Goal: Information Seeking & Learning: Learn about a topic

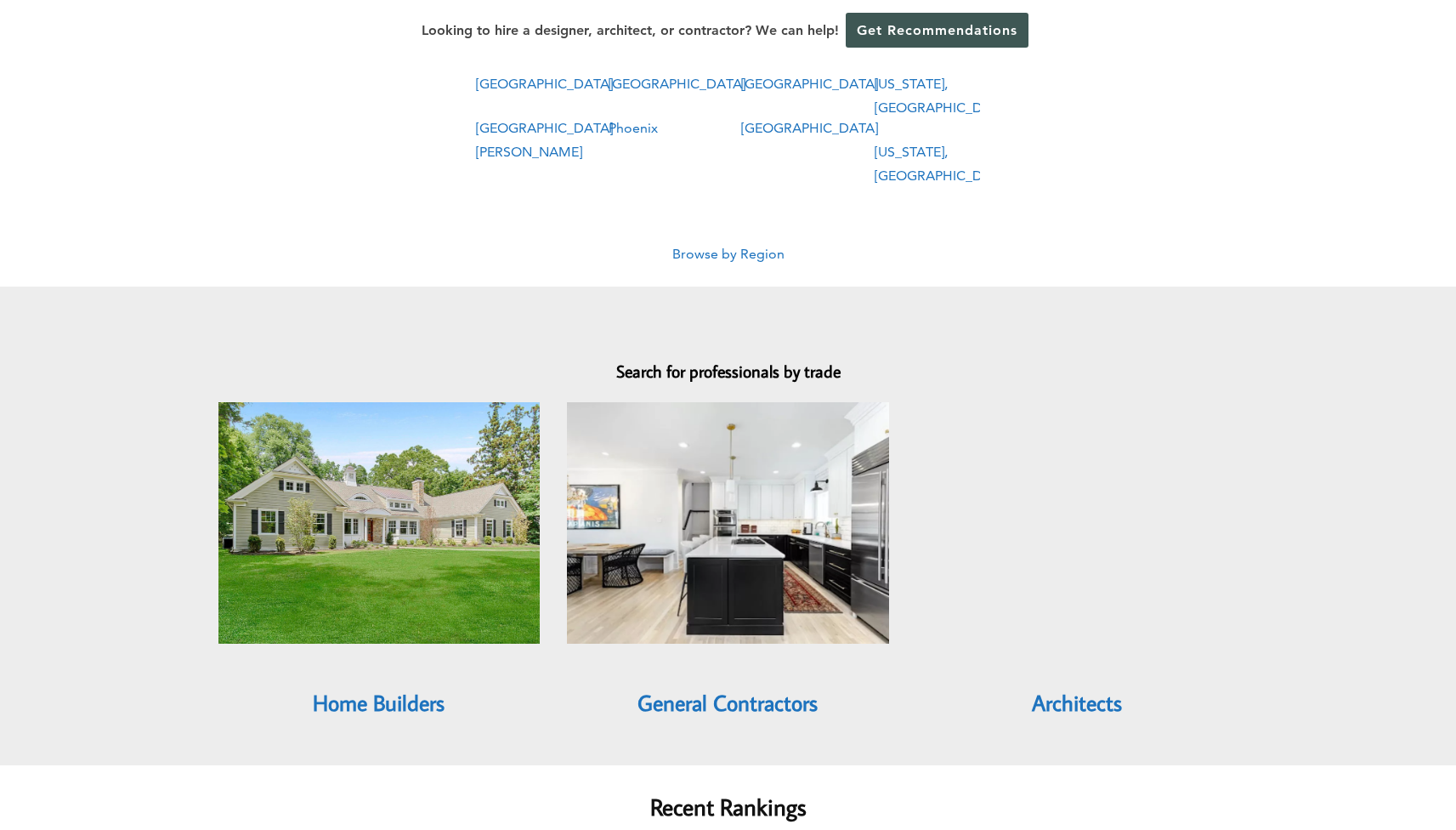
scroll to position [1500, 0]
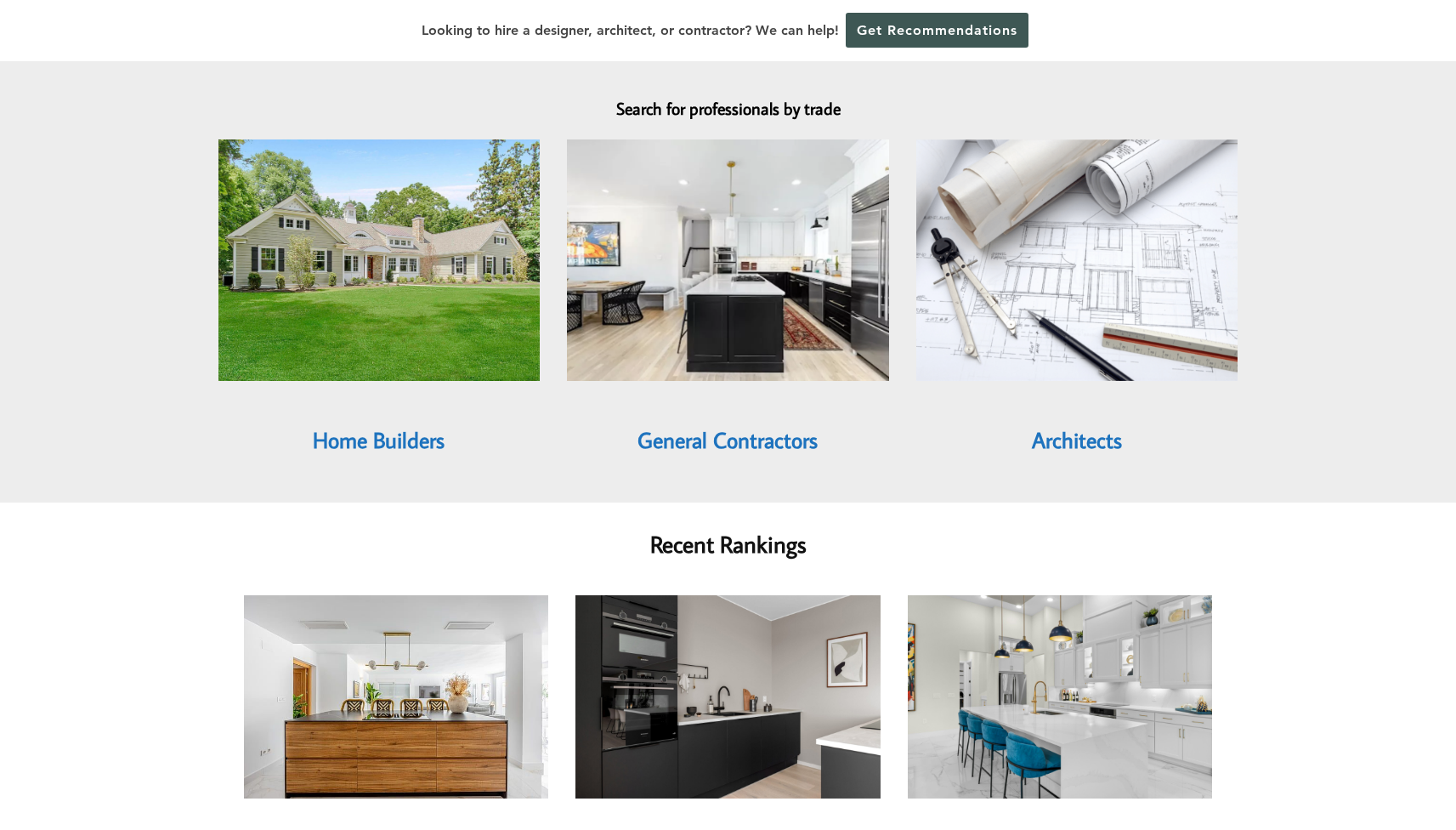
click at [1094, 425] on link "Architects" at bounding box center [1077, 439] width 90 height 29
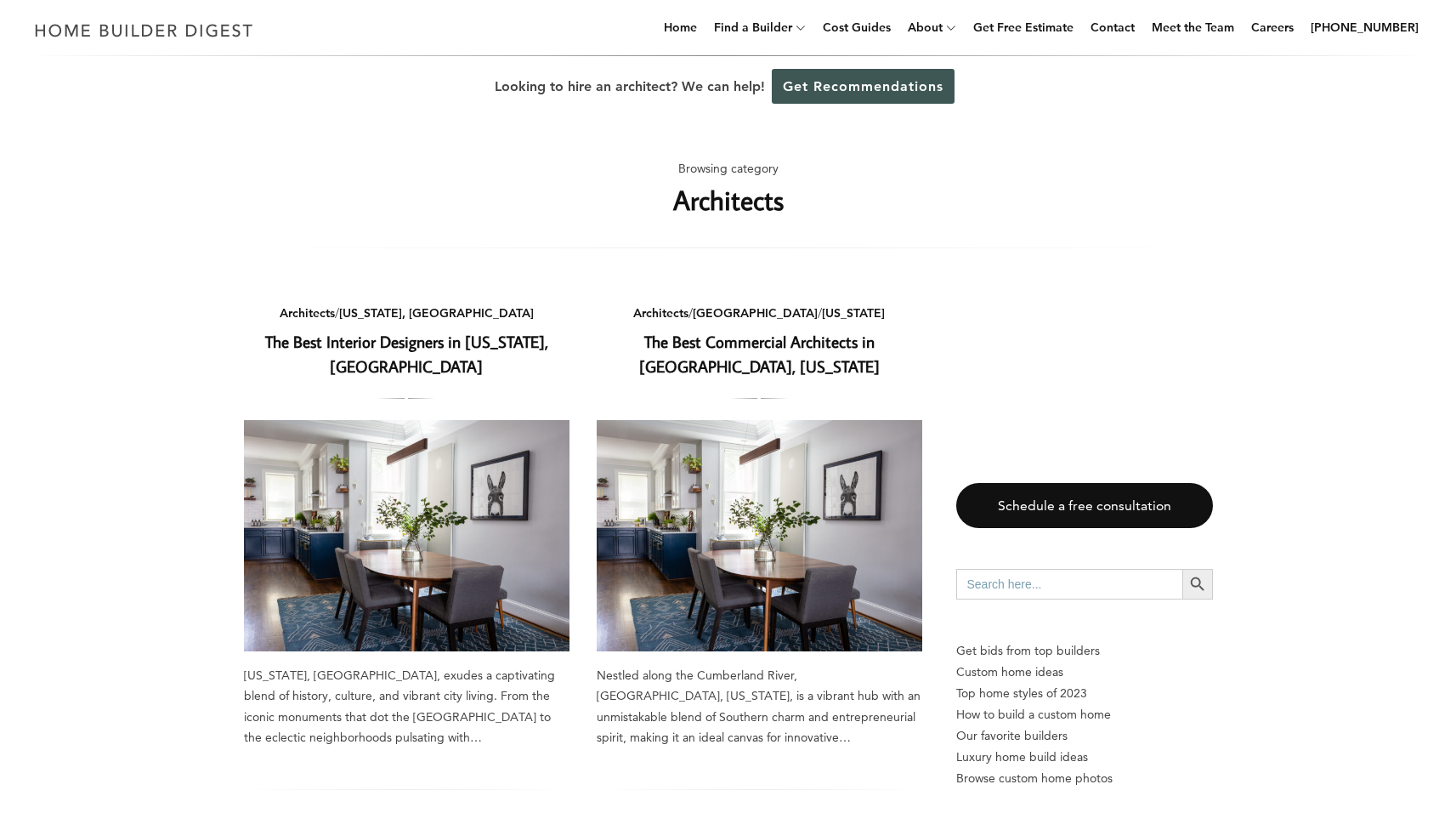
click at [1044, 586] on input "Search for:" at bounding box center [1068, 584] width 226 height 31
type input "airline darling"
click at [1197, 584] on button "Search Button" at bounding box center [1198, 584] width 31 height 31
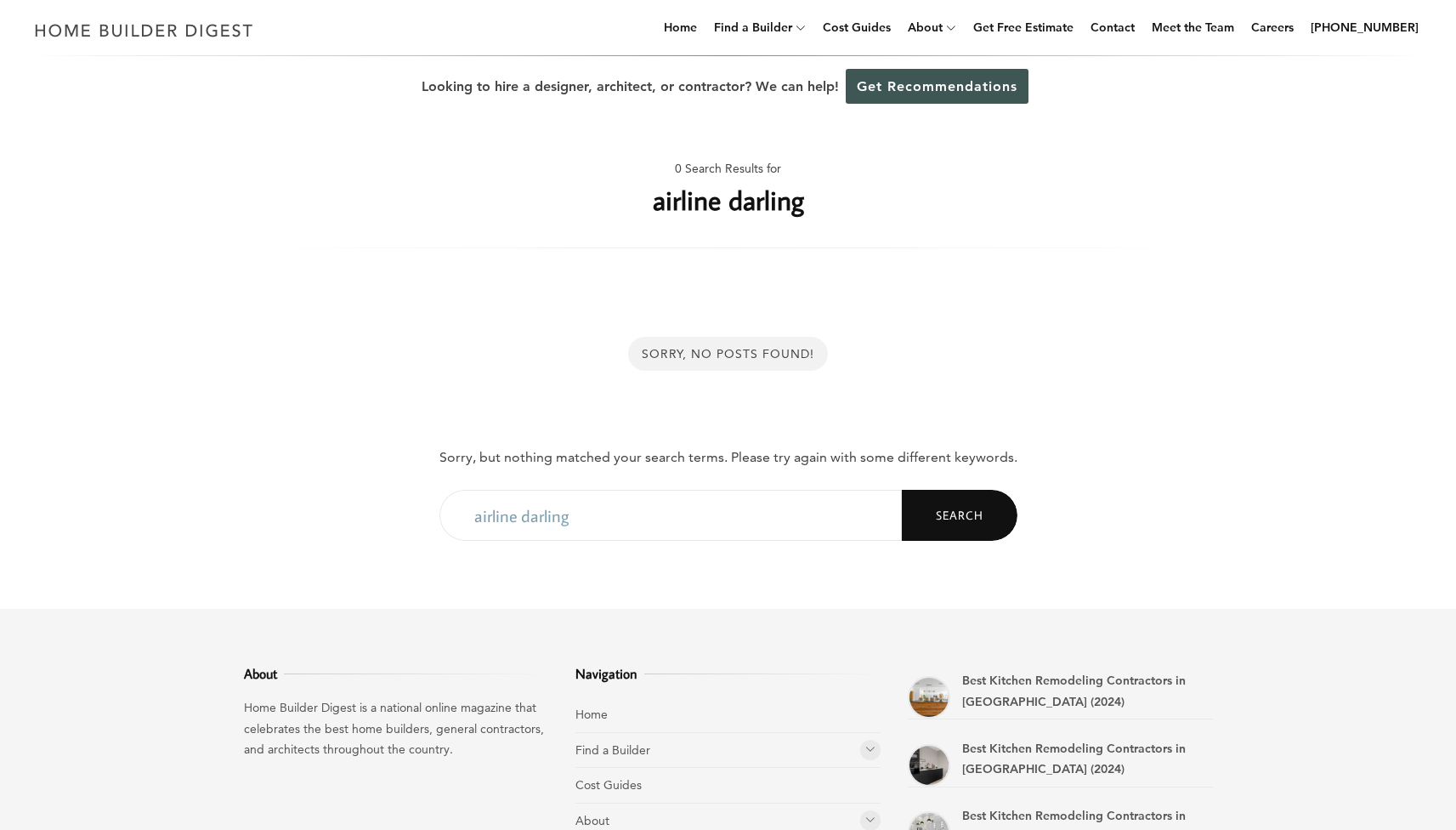
click at [616, 531] on input "airline darling" at bounding box center [669, 515] width 462 height 51
drag, startPoint x: 525, startPoint y: 513, endPoint x: 521, endPoint y: 505, distance: 8.9
click at [523, 513] on input "airline darling" at bounding box center [669, 515] width 462 height 51
click at [517, 515] on input "airline darling" at bounding box center [669, 515] width 462 height 51
type input "airlin darling"
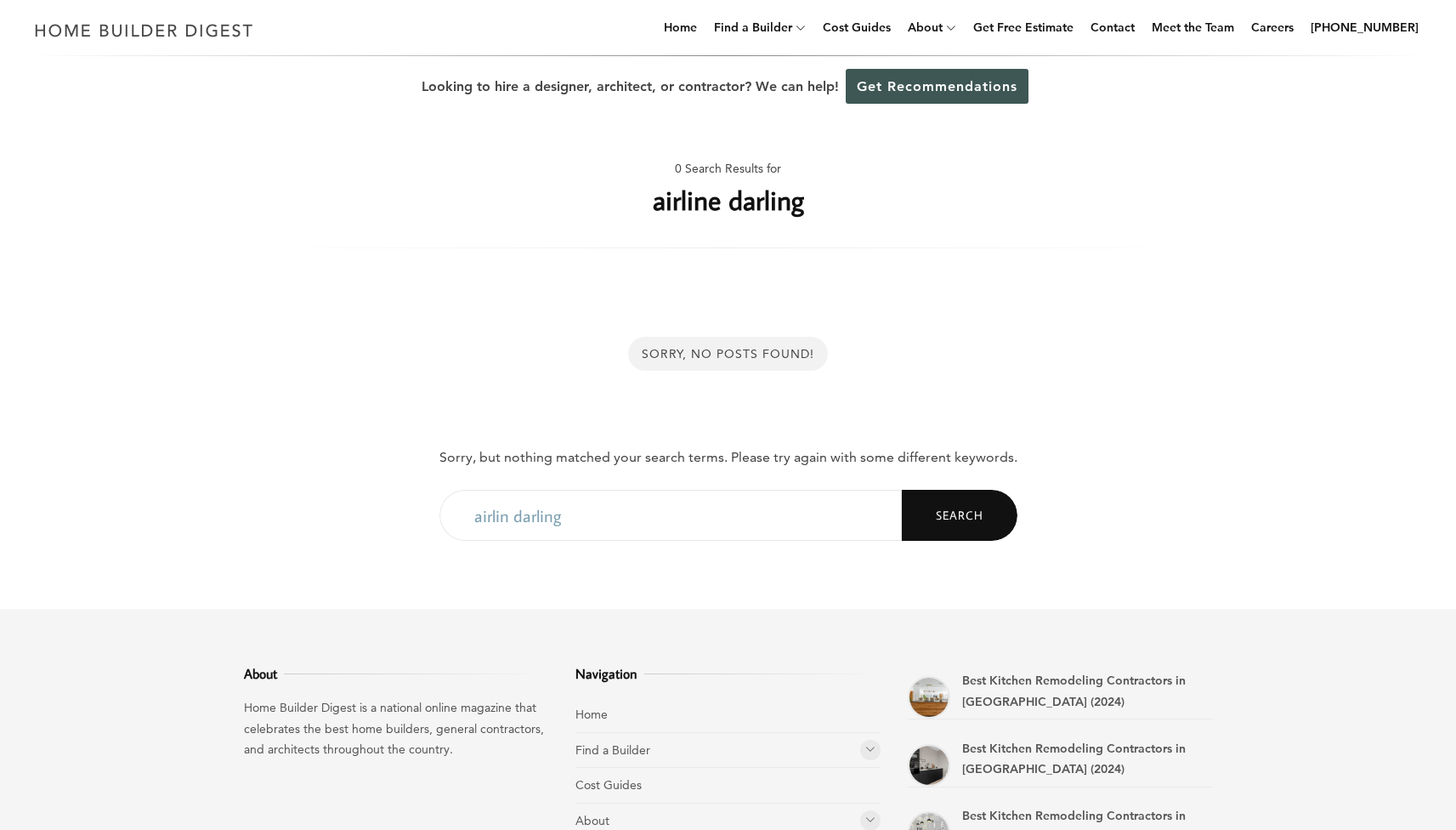
click at [959, 514] on button "Search" at bounding box center [959, 515] width 115 height 51
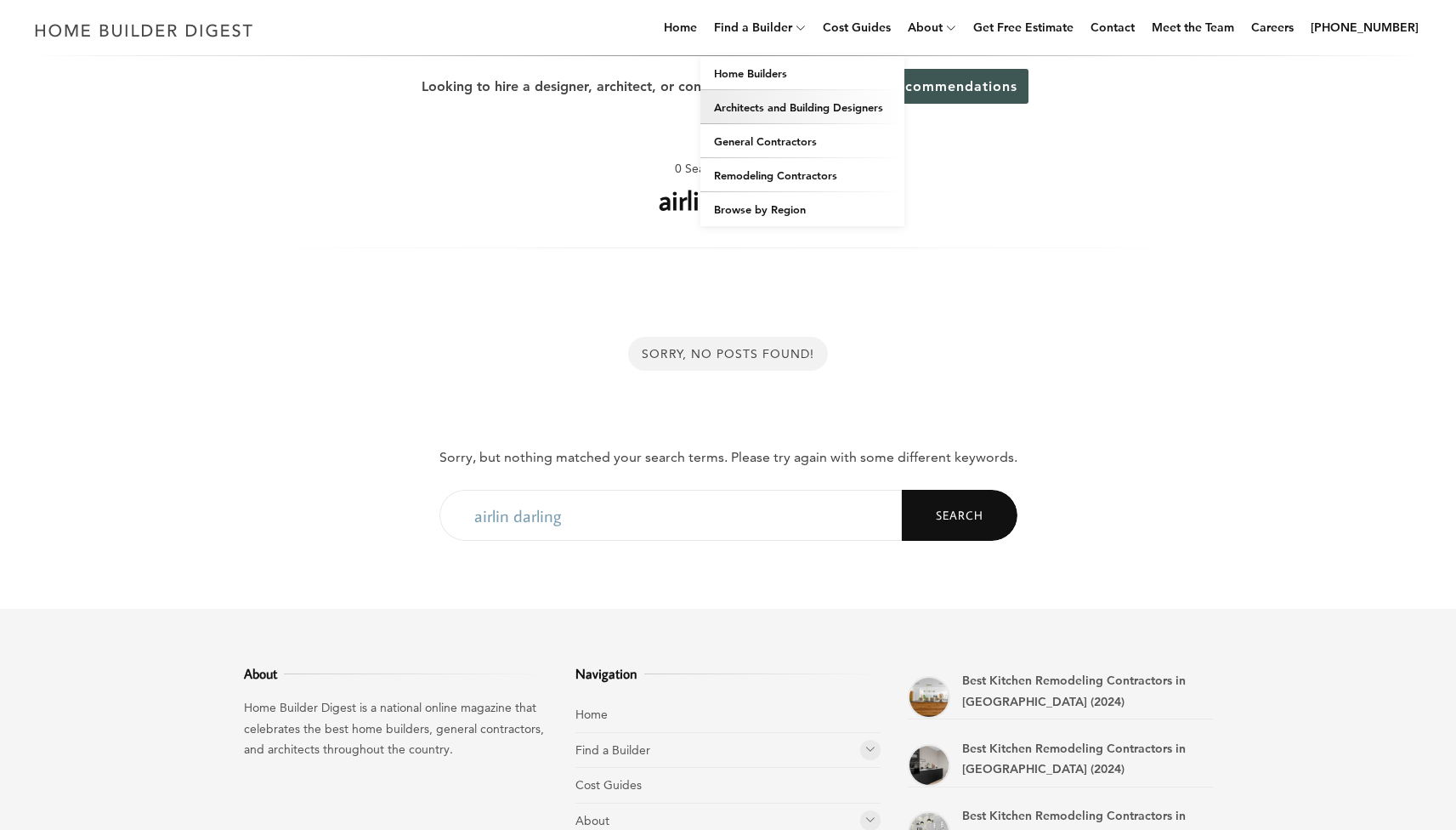
click at [771, 109] on link "Architects and Building Designers" at bounding box center [802, 107] width 204 height 34
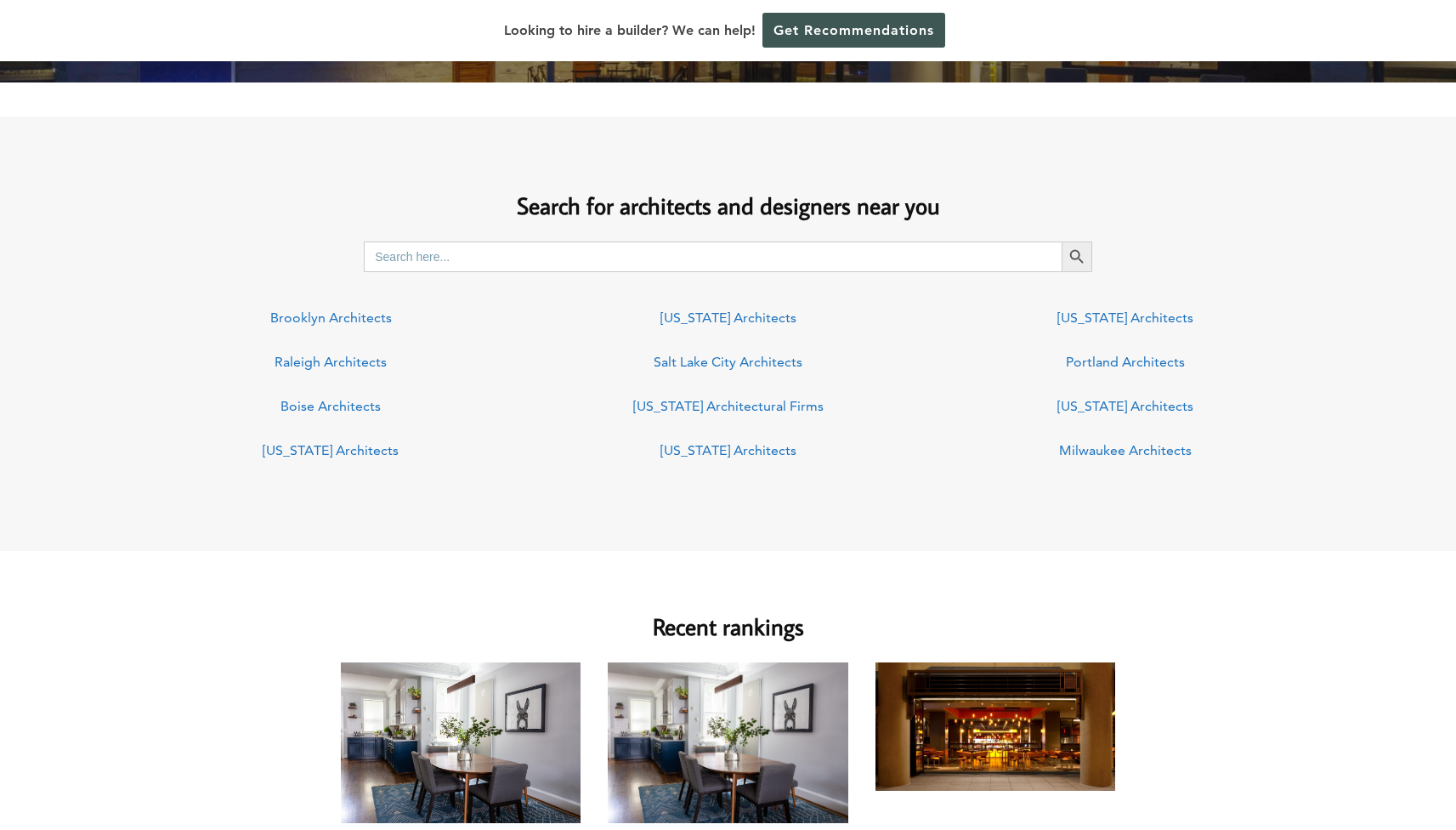
scroll to position [772, 0]
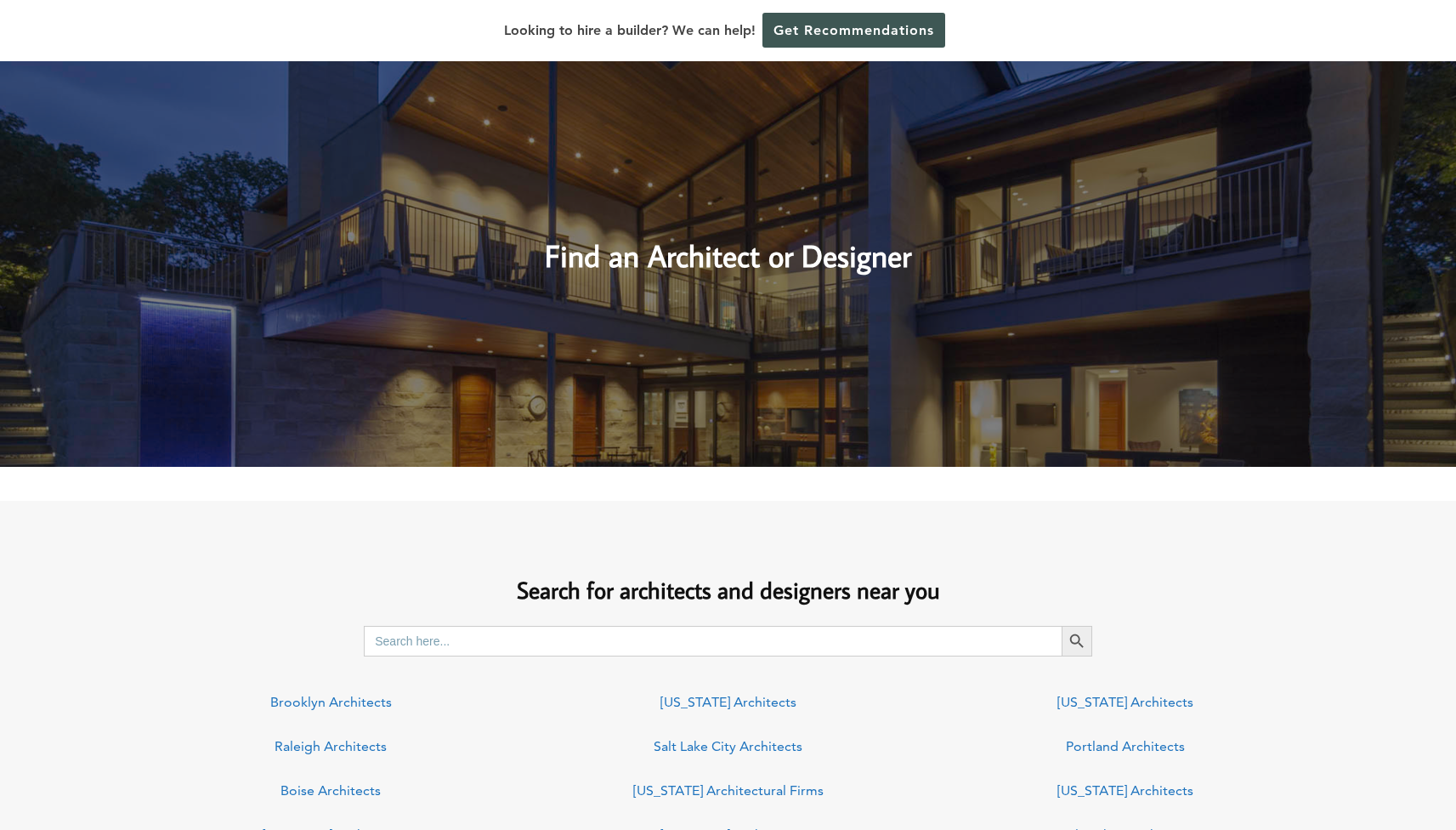
click at [564, 647] on input "Search for:" at bounding box center [713, 641] width 697 height 31
type input "Aidlin darling"
click at [1080, 640] on button "Search Button" at bounding box center [1077, 641] width 31 height 31
click at [417, 646] on input "Aidlin darling" at bounding box center [713, 641] width 697 height 31
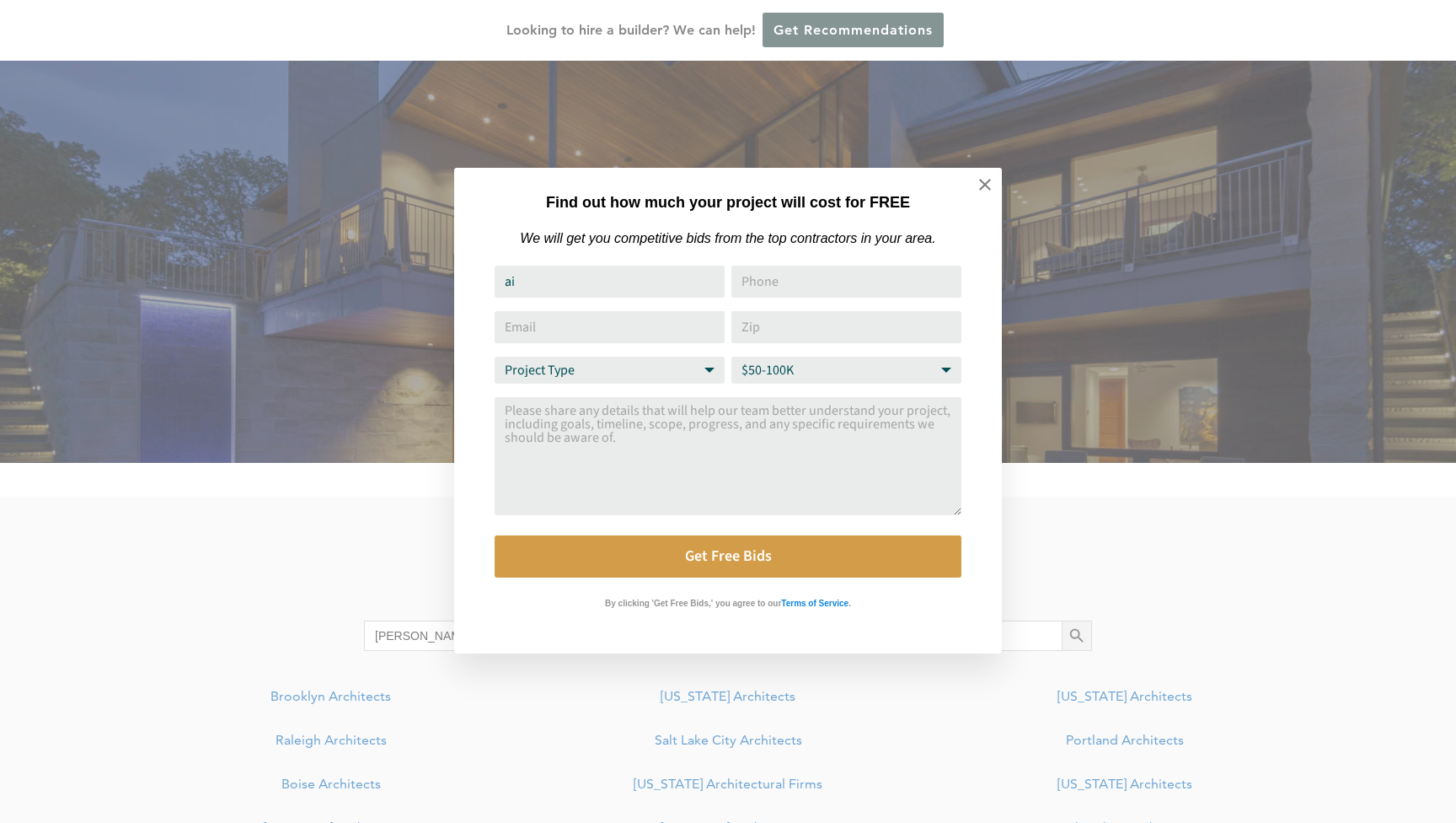
type input "aid"
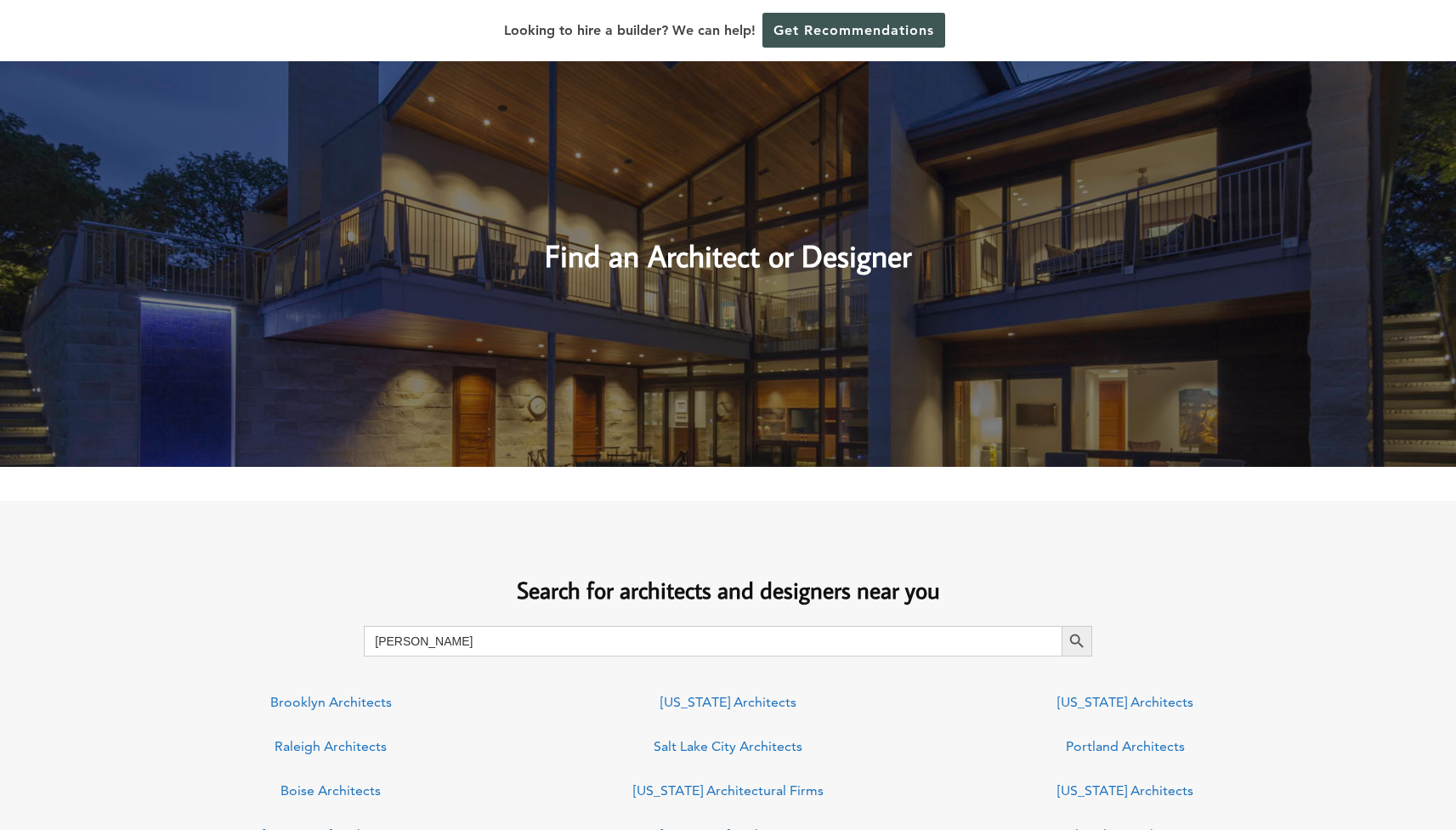
click at [469, 635] on input "Aidlin darling" at bounding box center [713, 641] width 697 height 31
type input "aidlin darling design"
click at [1080, 640] on button "Search Button" at bounding box center [1077, 641] width 31 height 31
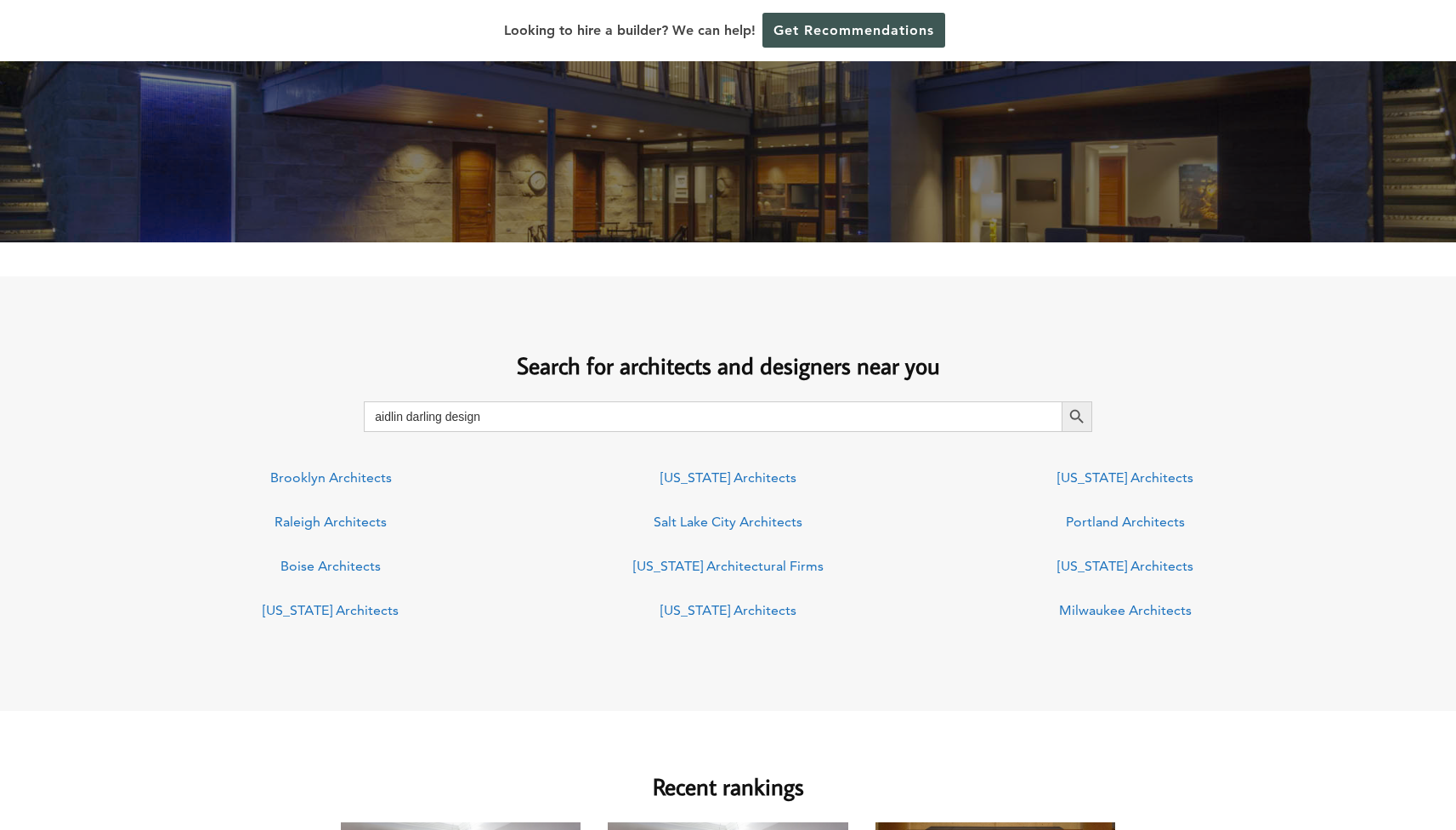
scroll to position [1171, 0]
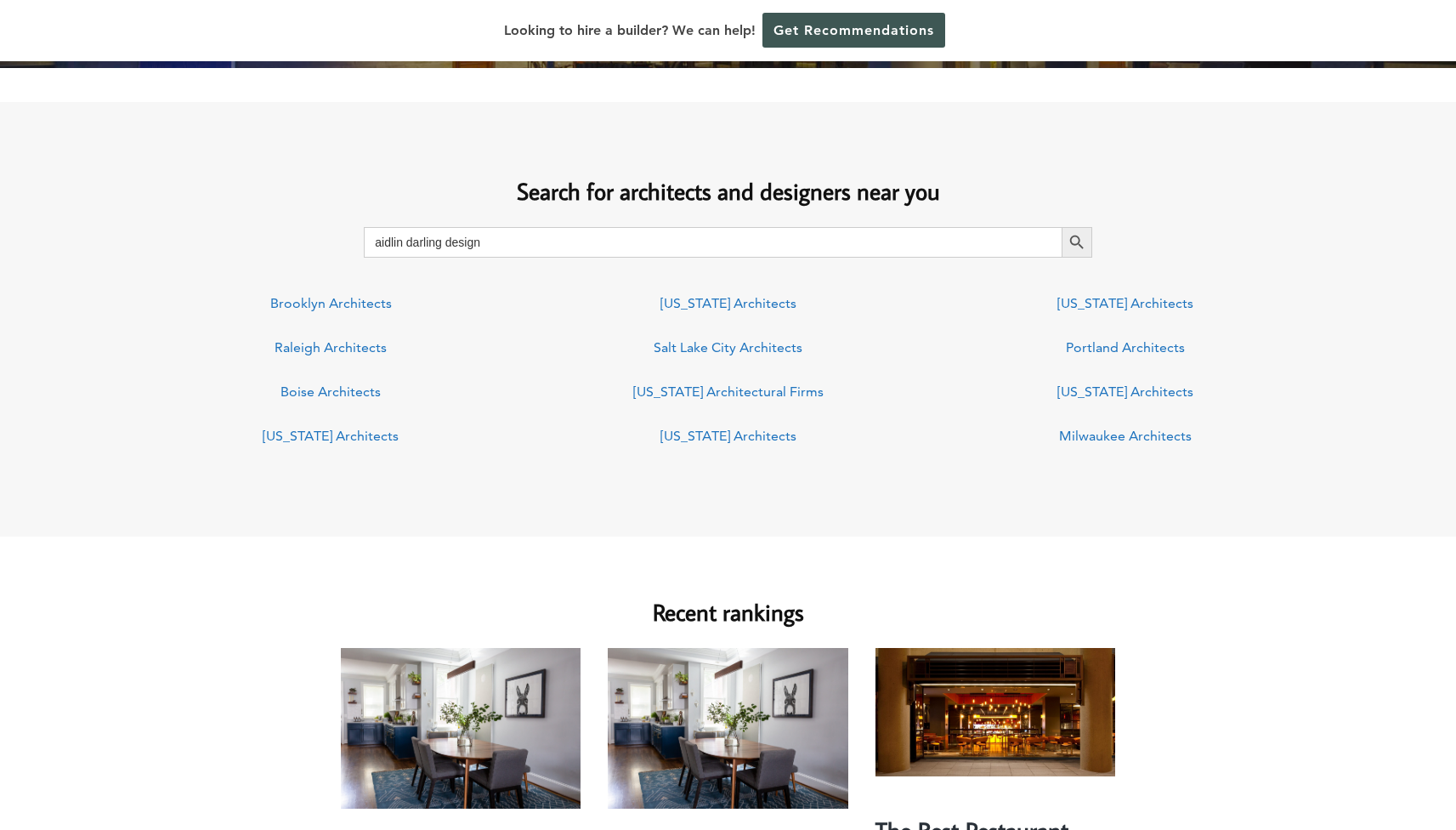
click at [520, 238] on input "aidlin darling design" at bounding box center [713, 242] width 697 height 31
type input "san francisco"
click at [1080, 241] on button "Search Button" at bounding box center [1077, 242] width 31 height 31
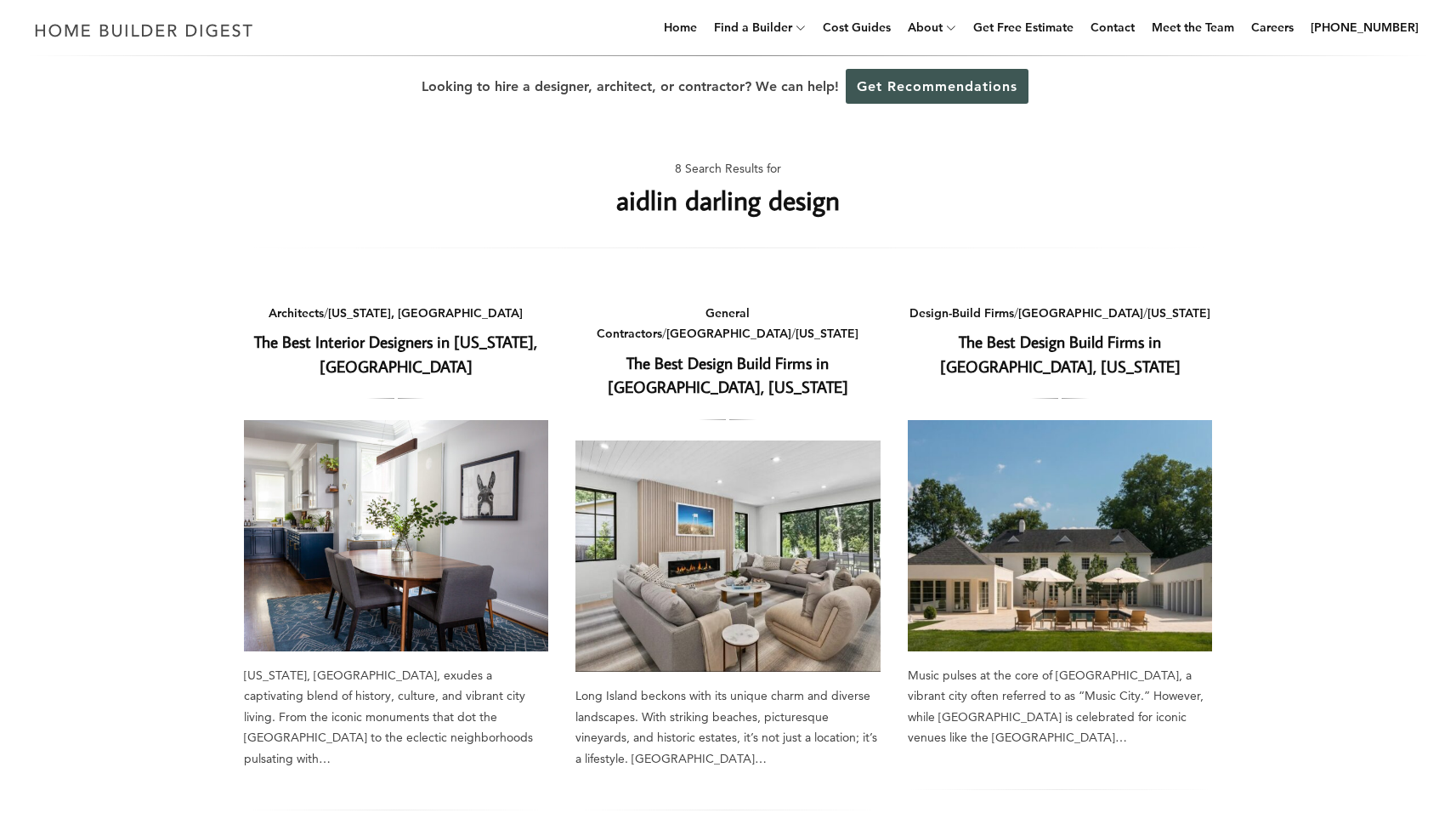
click at [728, 195] on h1 "aidlin darling design" at bounding box center [727, 200] width 224 height 40
drag, startPoint x: 669, startPoint y: 204, endPoint x: 738, endPoint y: 208, distance: 69.1
click at [738, 208] on h1 "aidlin darling design" at bounding box center [727, 200] width 224 height 40
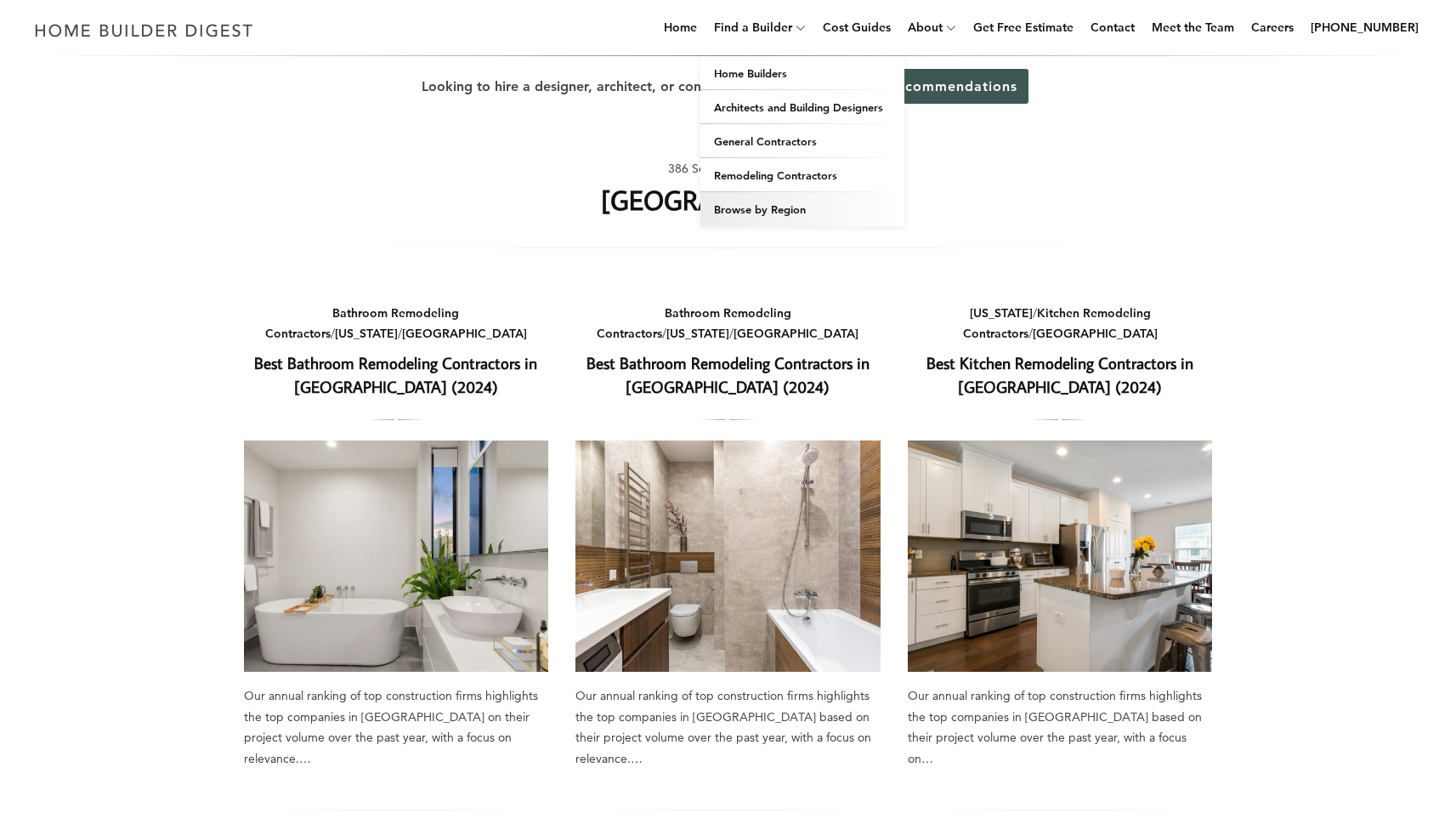
click at [785, 210] on link "Browse by Region" at bounding box center [802, 208] width 204 height 34
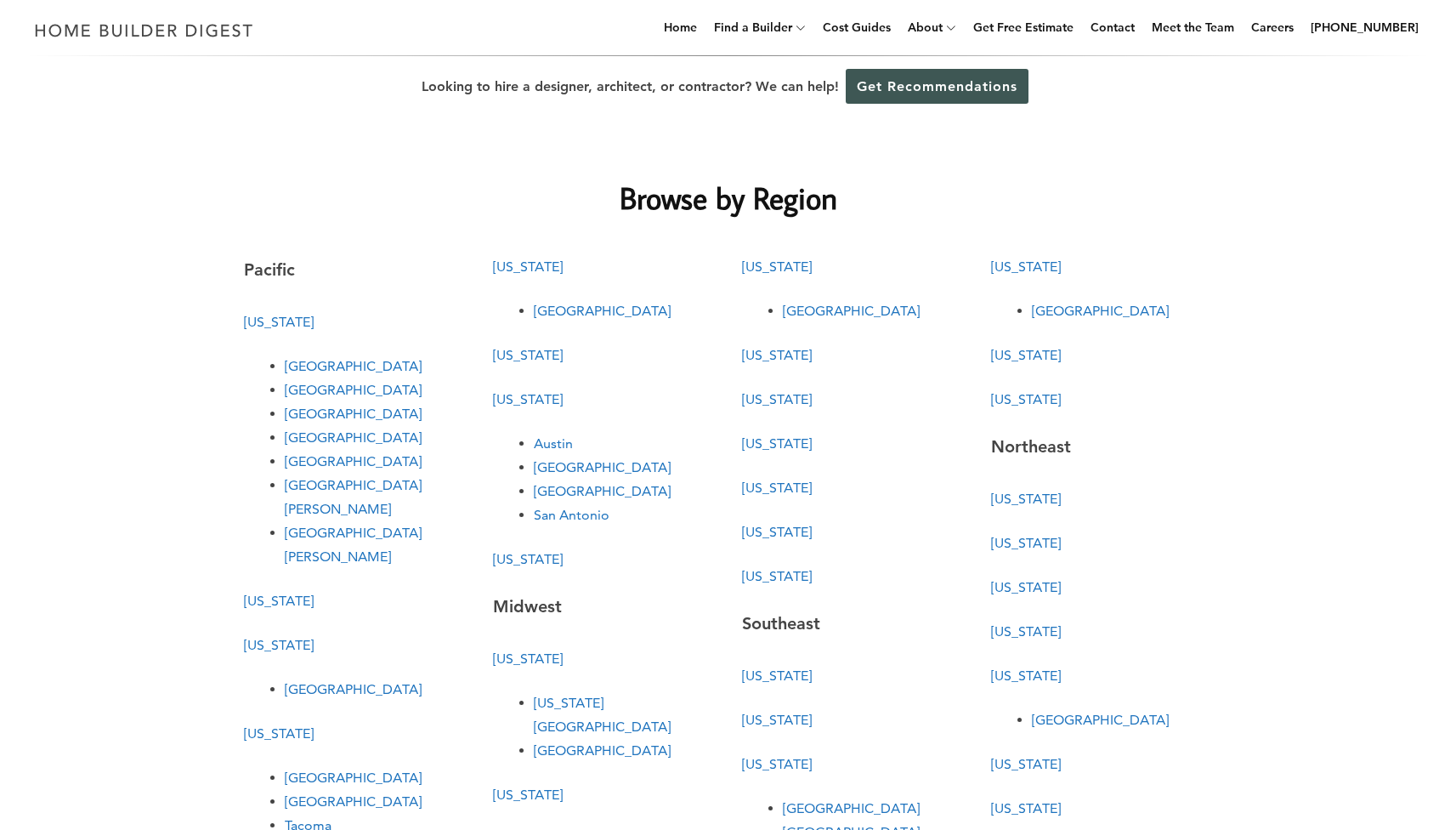
click at [313, 459] on link "[GEOGRAPHIC_DATA]" at bounding box center [352, 461] width 136 height 16
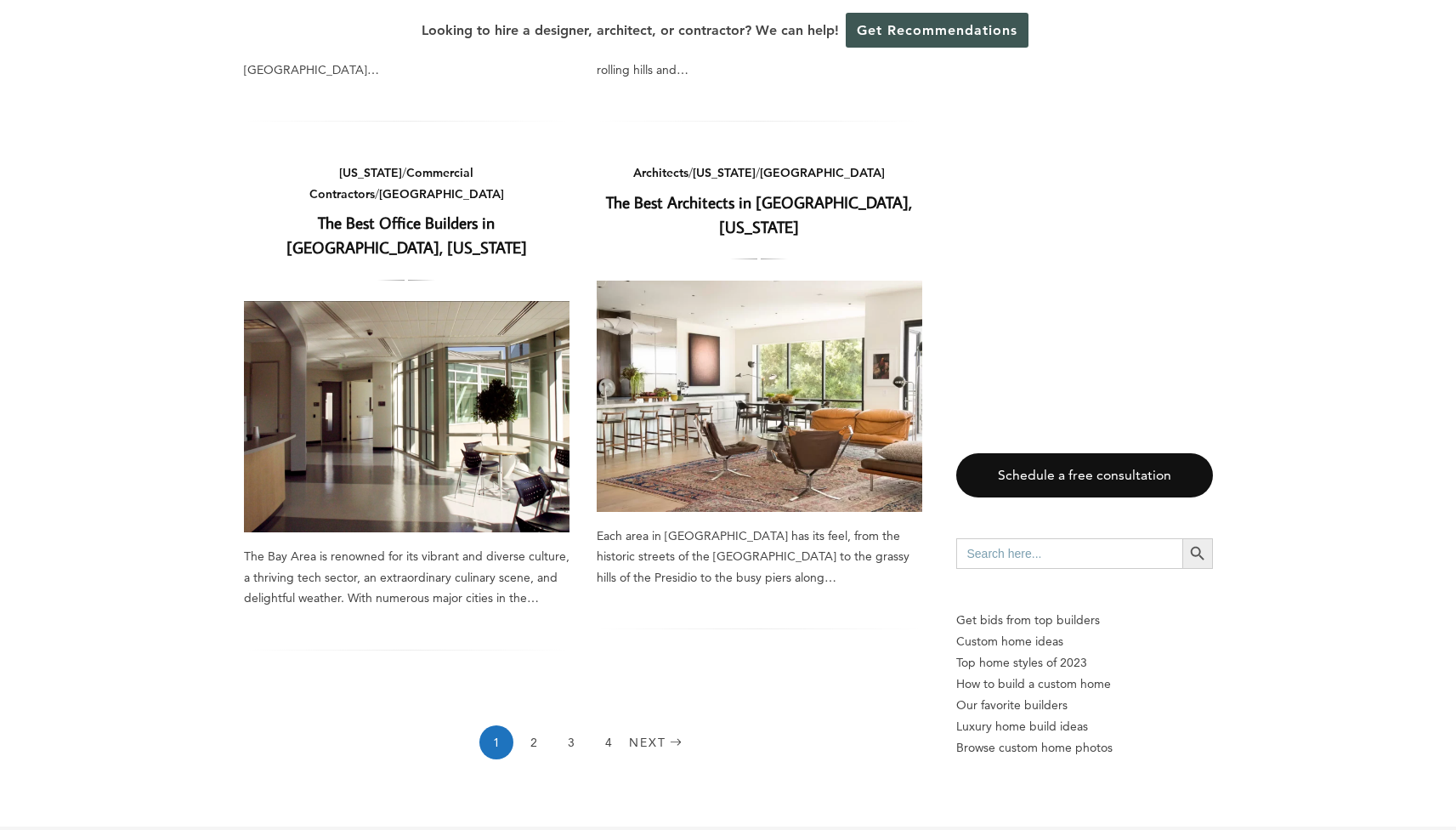
scroll to position [2306, 0]
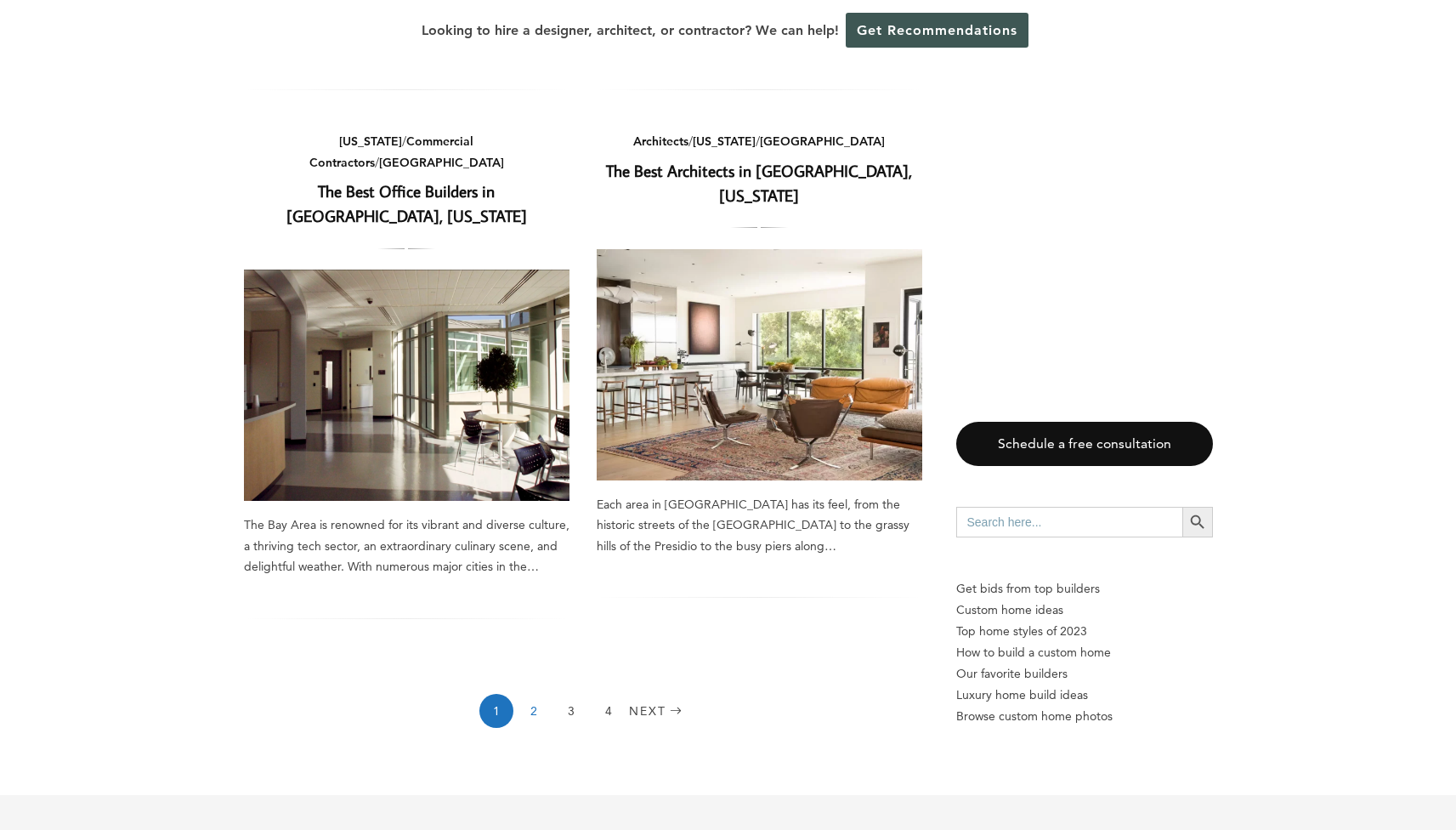
click at [529, 694] on link "2" at bounding box center [533, 710] width 34 height 34
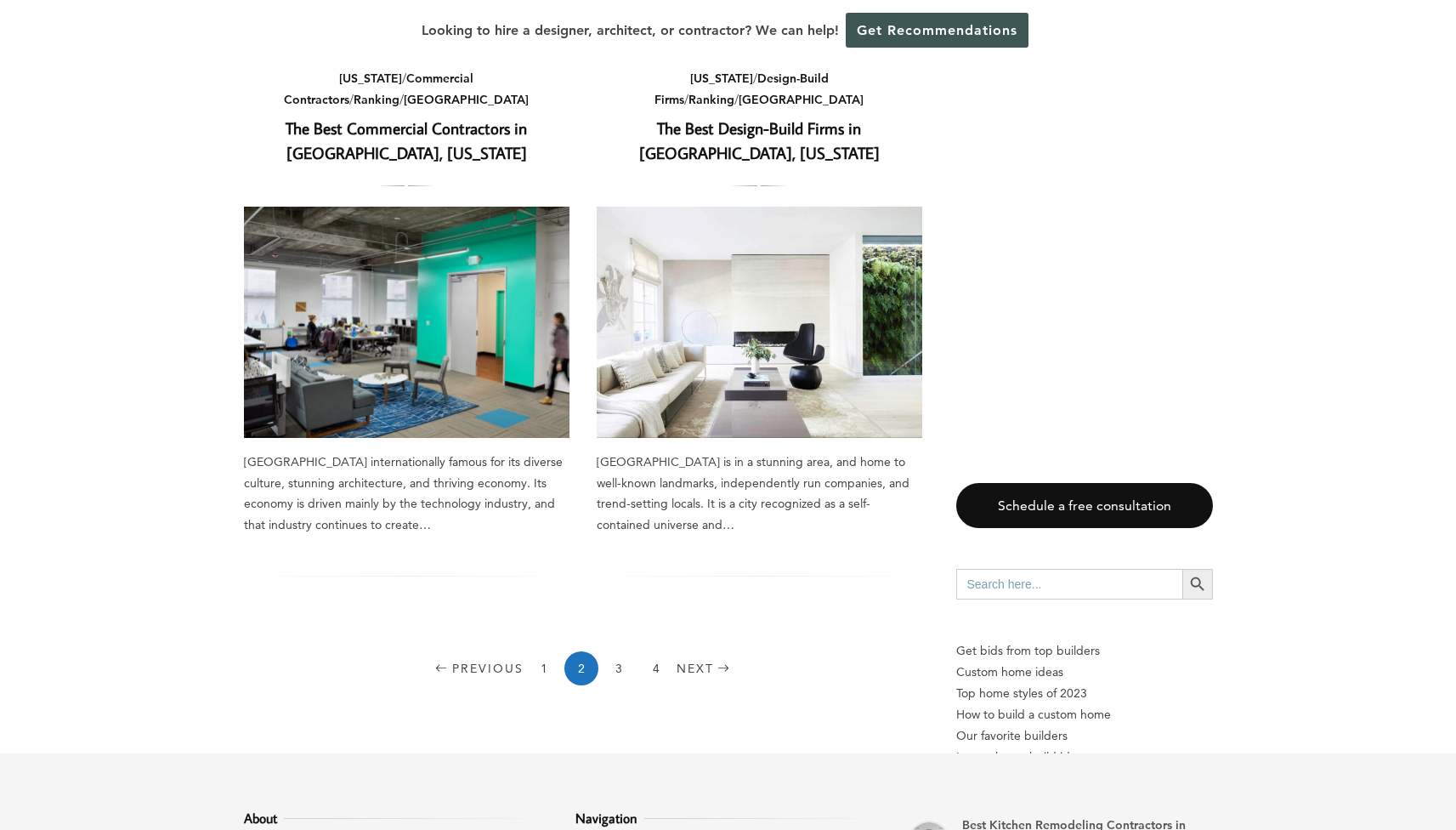
scroll to position [2665, 0]
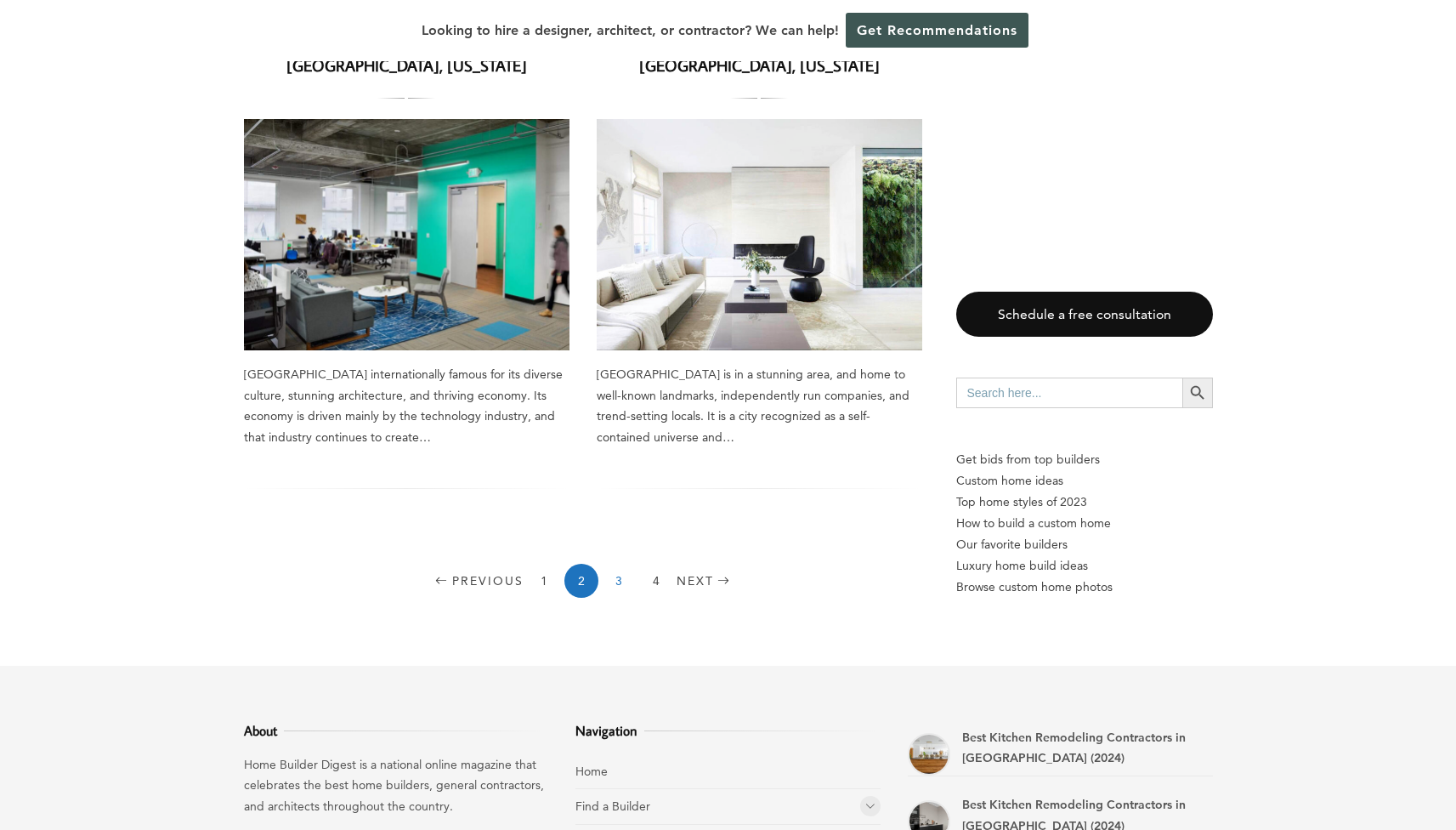
click at [616, 564] on link "3" at bounding box center [618, 580] width 34 height 34
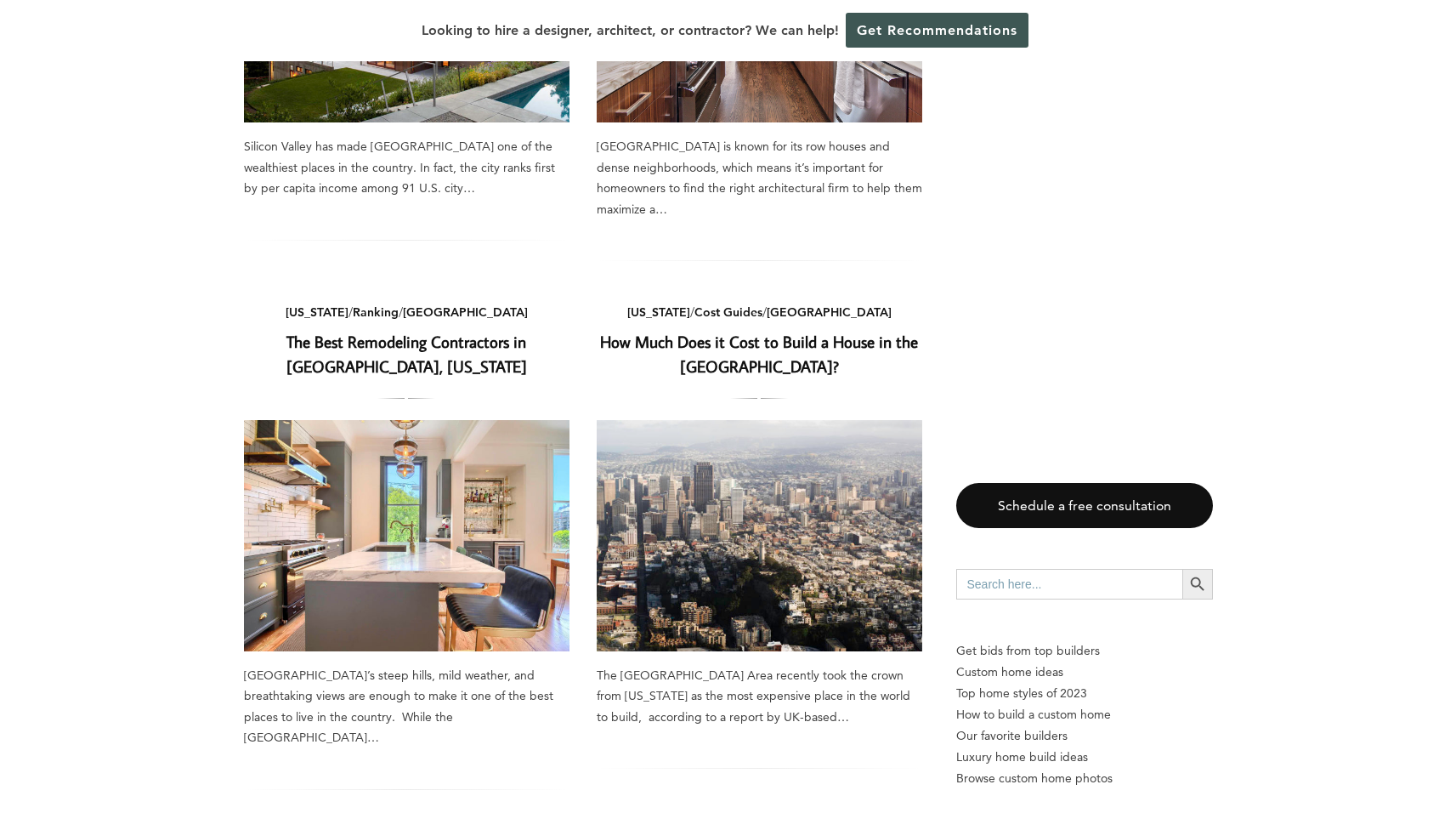
scroll to position [2146, 0]
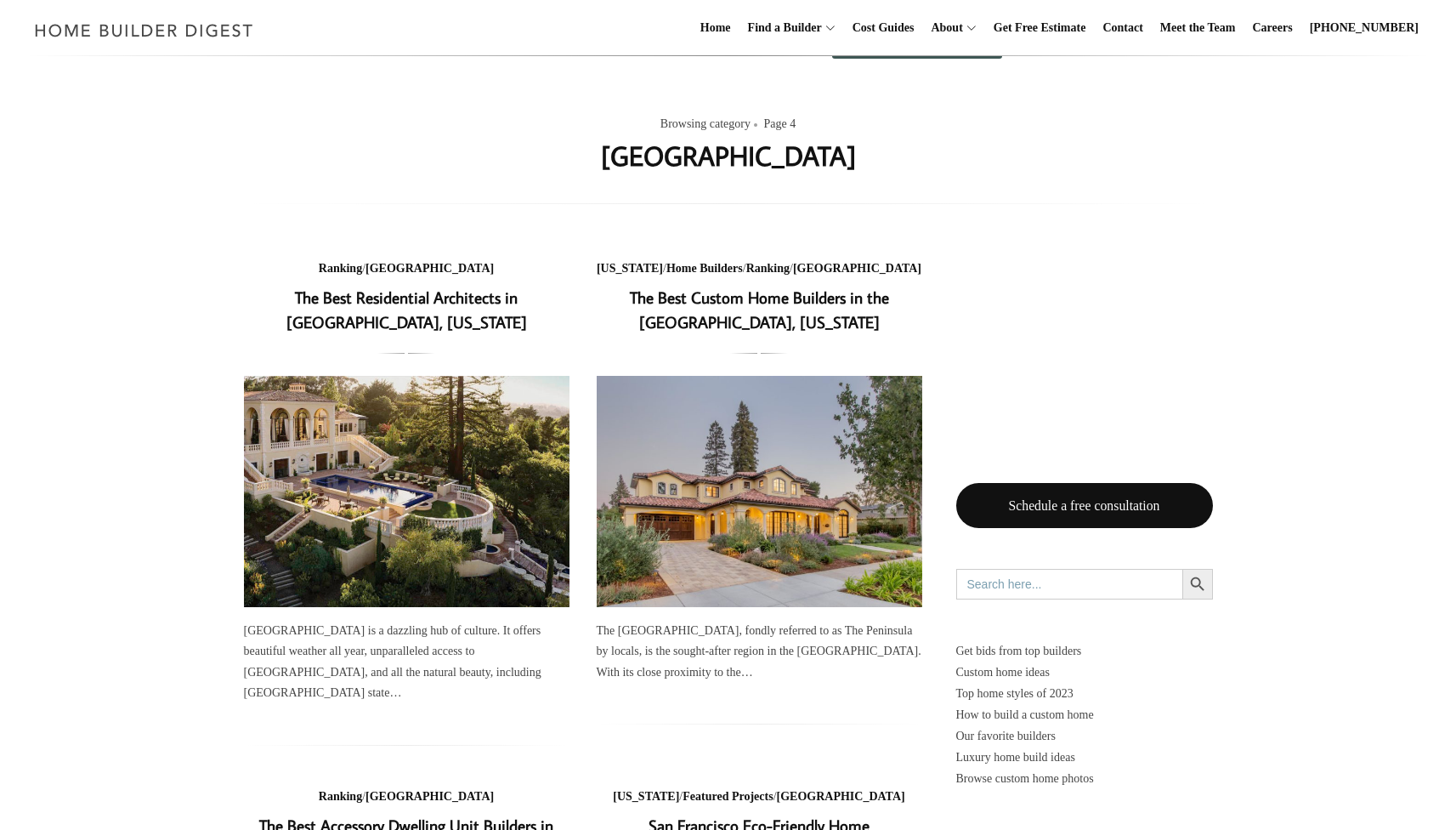
scroll to position [115, 0]
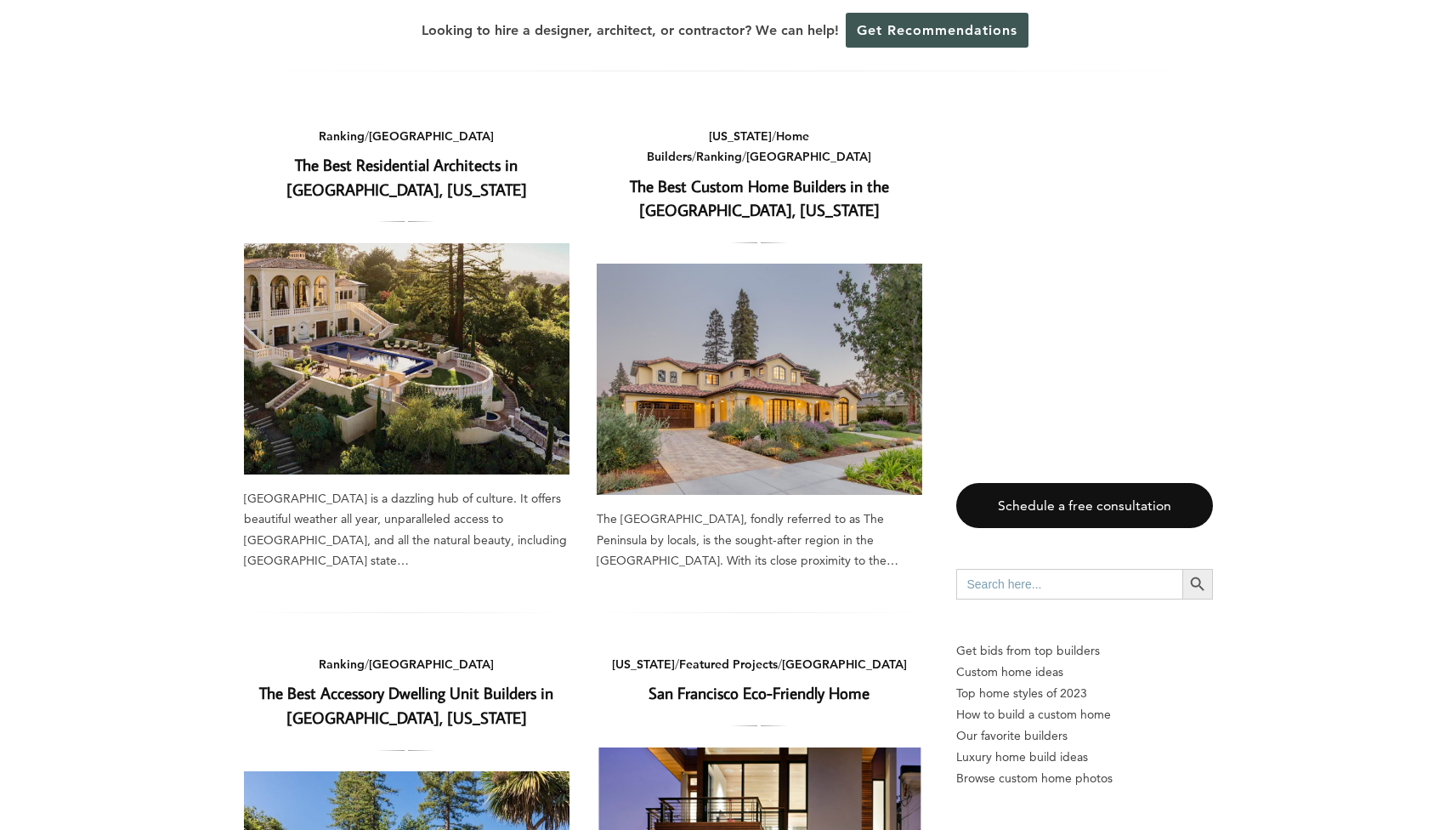
click at [752, 175] on link "The Best Custom Home Builders in the San Francisco Peninsula, California" at bounding box center [760, 198] width 259 height 46
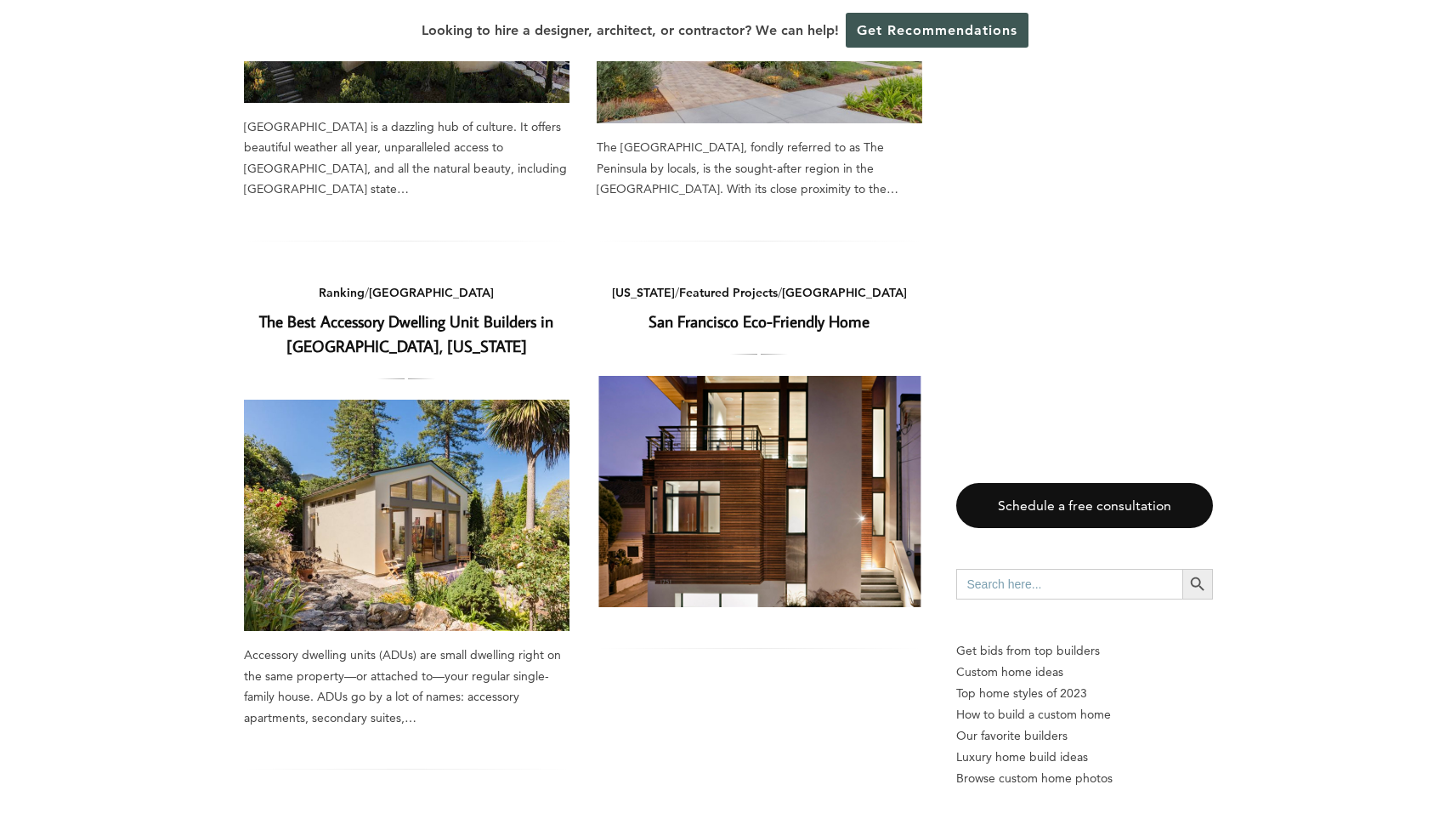
scroll to position [574, 0]
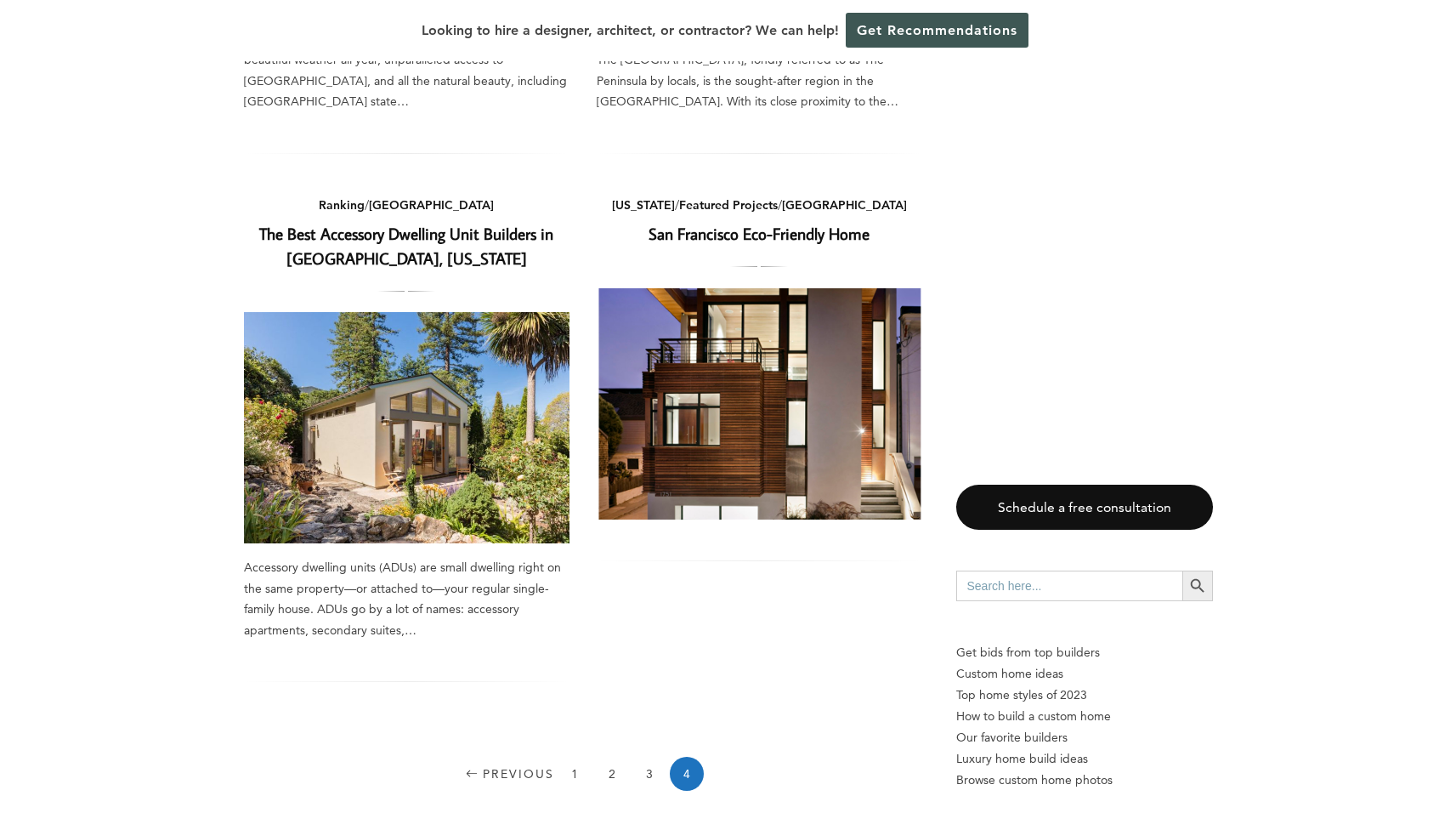
click at [750, 232] on link "San Francisco Eco-Friendly Home" at bounding box center [759, 233] width 221 height 21
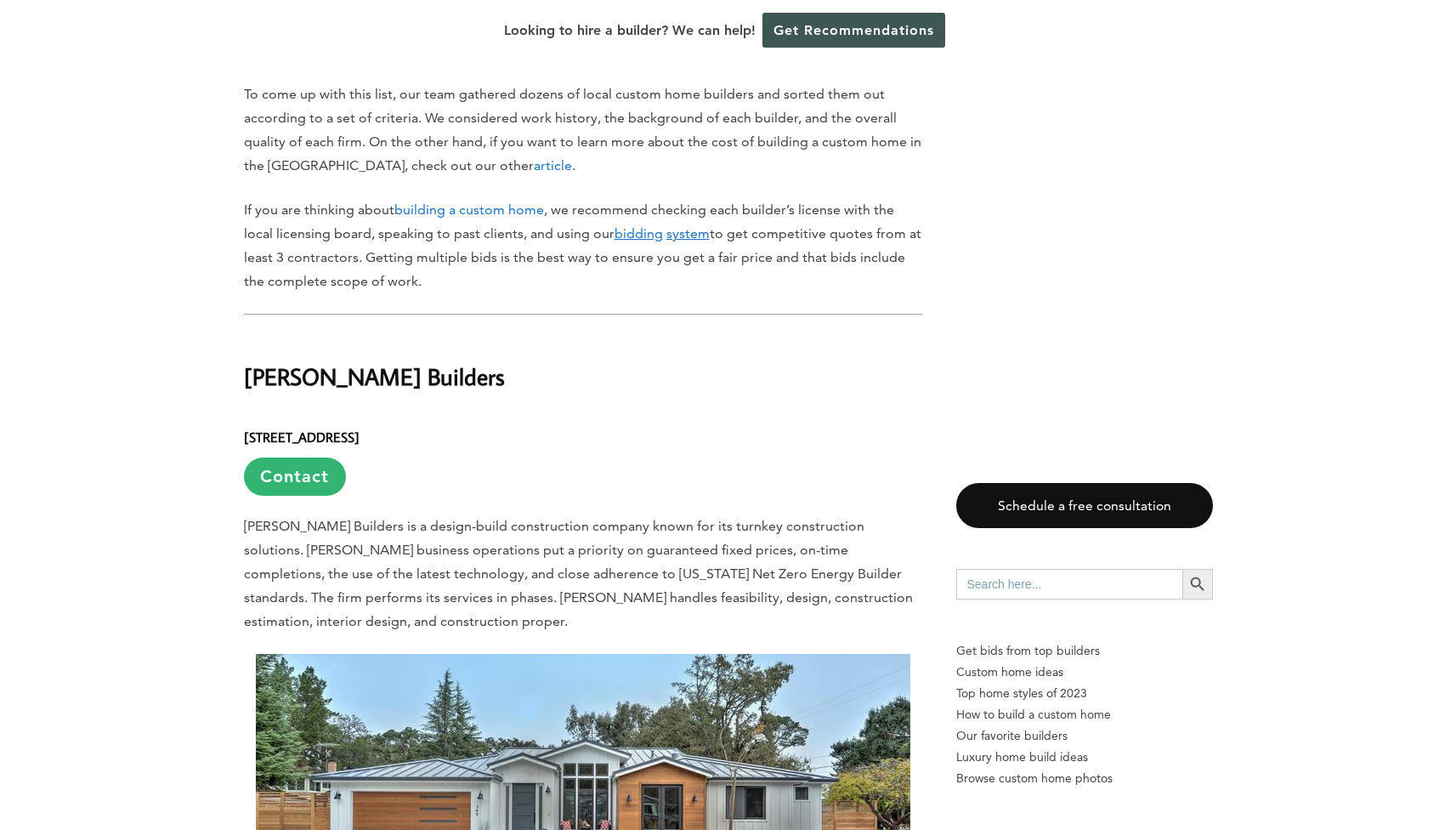
scroll to position [1277, 0]
